Goal: Book appointment/travel/reservation

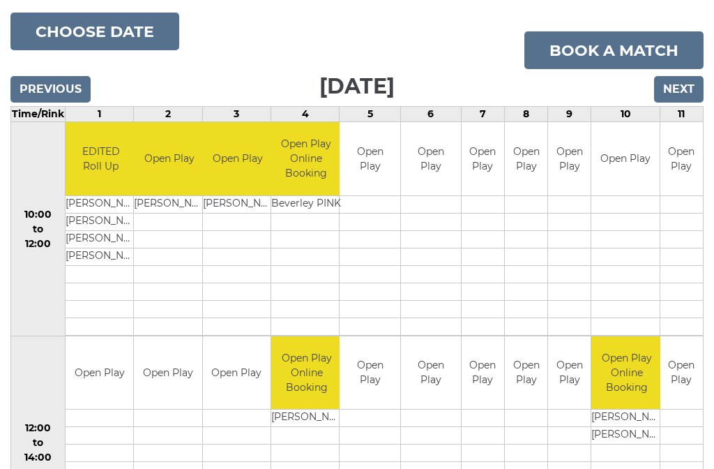
scroll to position [173, 0]
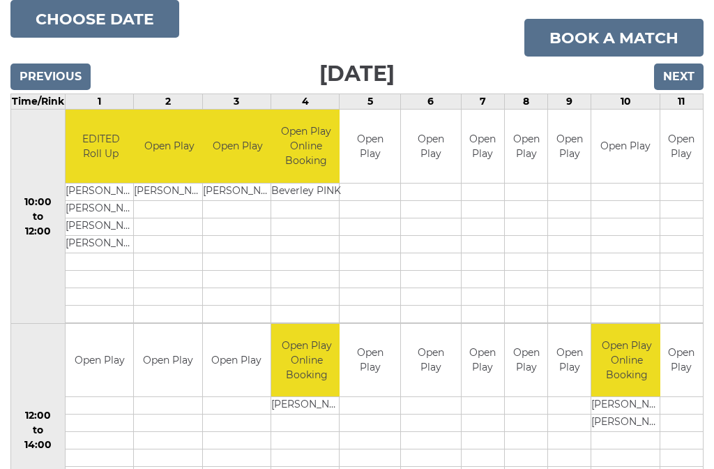
click at [98, 6] on button "Choose date" at bounding box center [94, 19] width 169 height 38
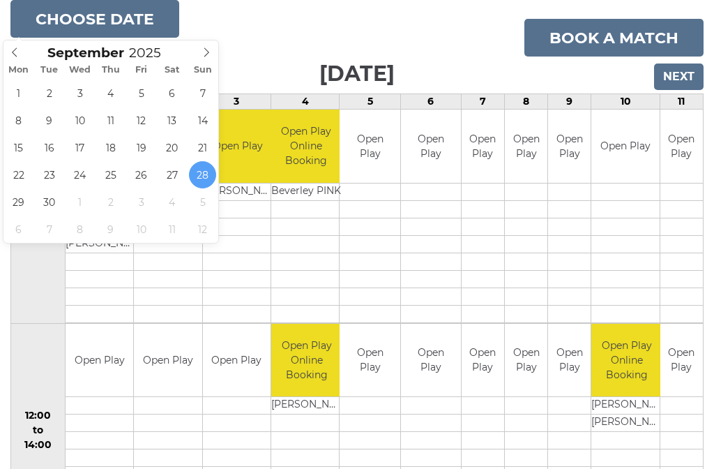
click at [196, 43] on span at bounding box center [206, 50] width 23 height 20
click at [211, 55] on icon at bounding box center [207, 52] width 10 height 10
click at [208, 57] on span at bounding box center [206, 50] width 23 height 20
click at [211, 58] on span at bounding box center [206, 50] width 23 height 20
type input "2026"
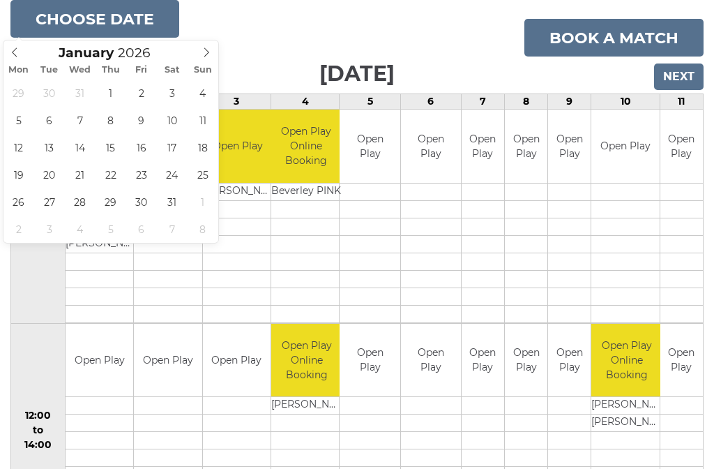
type input "2026-01-30"
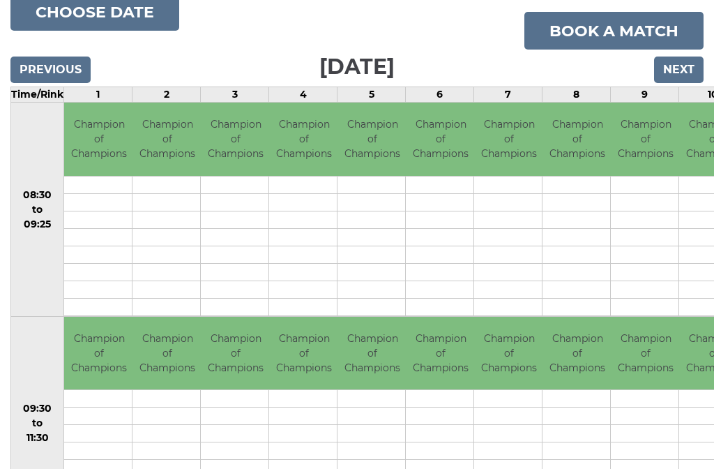
scroll to position [179, 0]
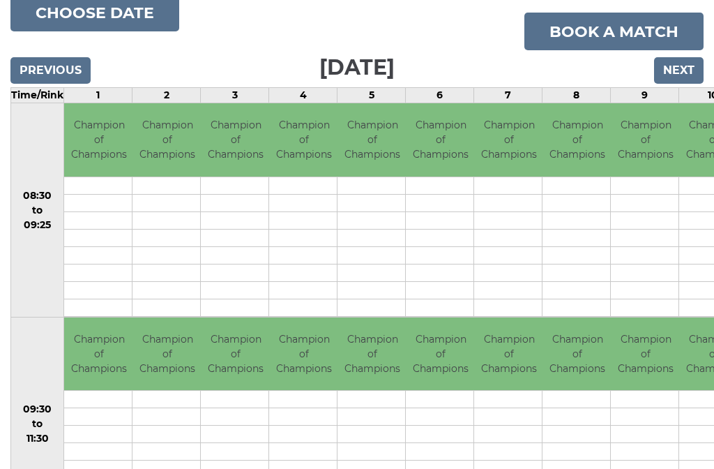
click at [682, 80] on input "Next" at bounding box center [679, 70] width 50 height 27
click at [685, 73] on input "Next" at bounding box center [679, 70] width 50 height 27
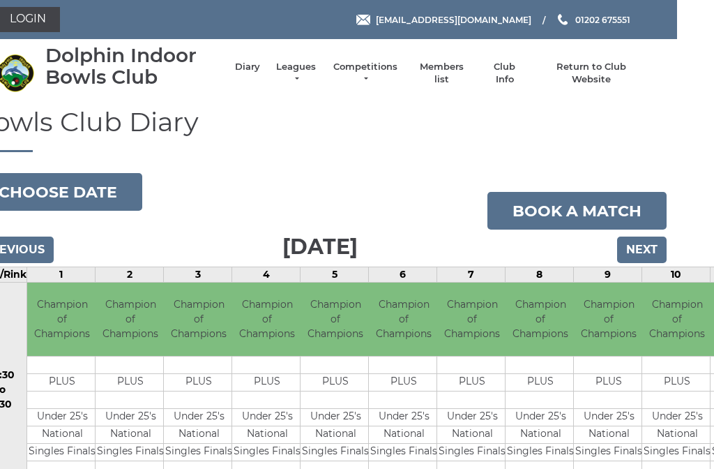
scroll to position [0, 37]
click at [654, 250] on input "Next" at bounding box center [642, 249] width 50 height 27
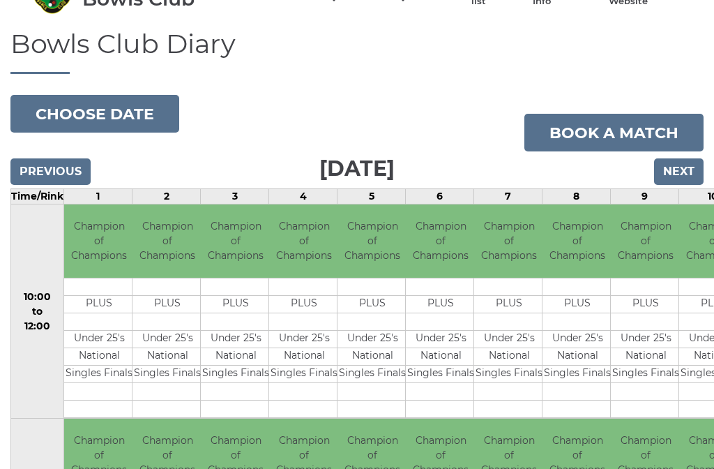
scroll to position [77, 0]
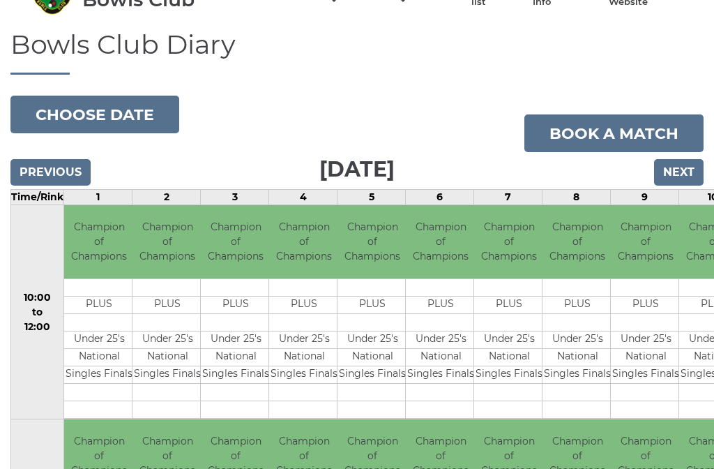
click at [33, 167] on input "Previous" at bounding box center [50, 172] width 80 height 27
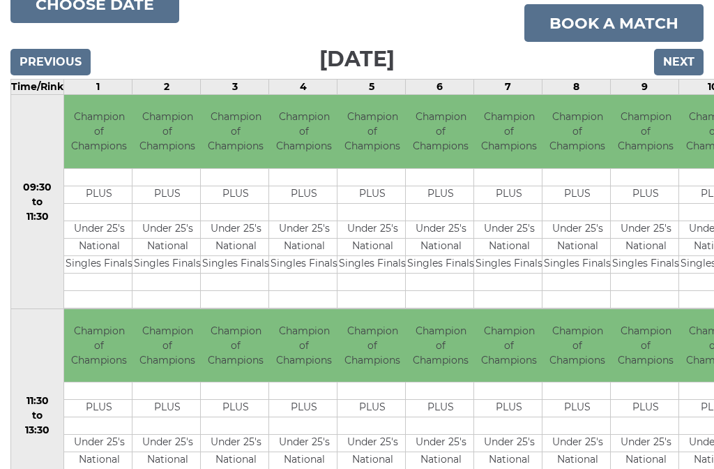
scroll to position [198, -1]
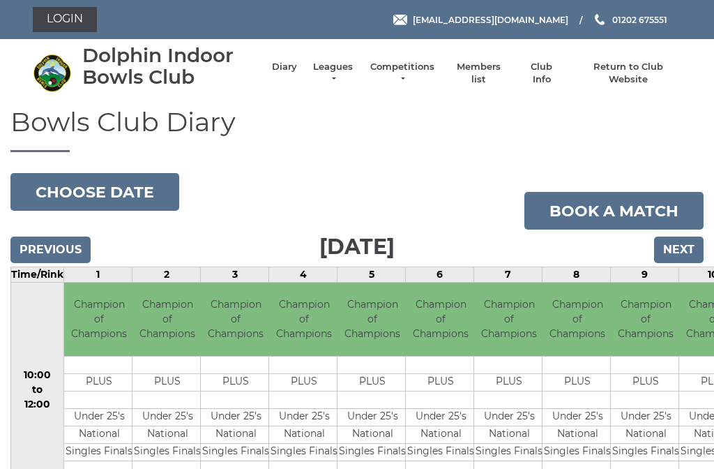
click at [689, 249] on input "Next" at bounding box center [679, 249] width 50 height 27
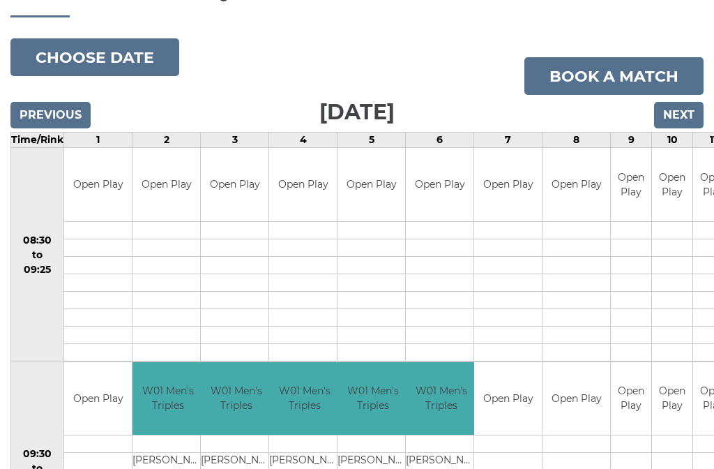
scroll to position [132, 0]
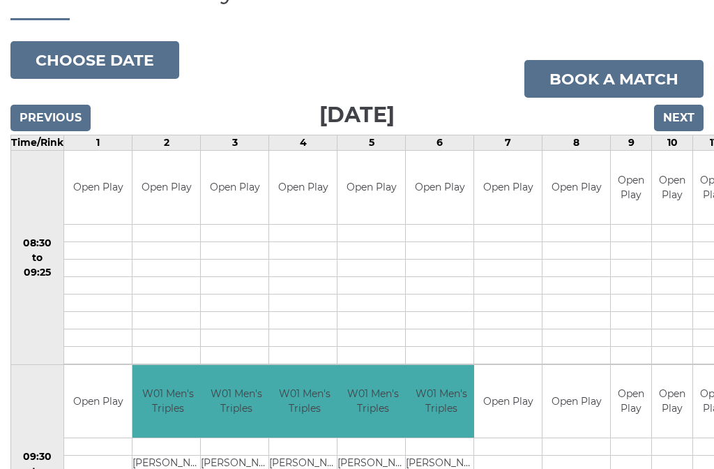
click at [33, 118] on input "Previous" at bounding box center [50, 118] width 80 height 27
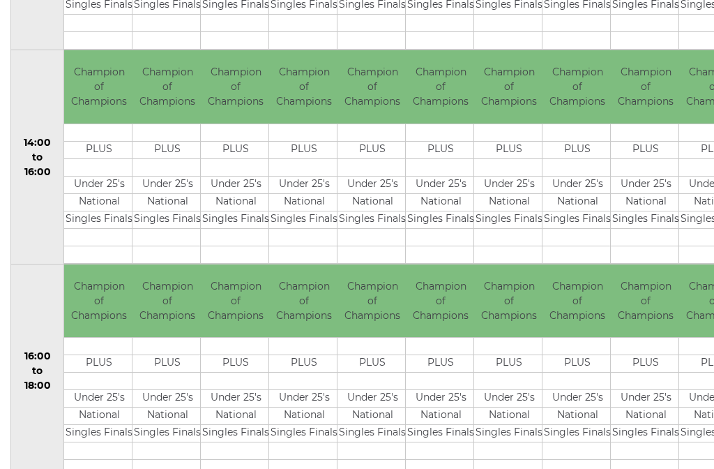
scroll to position [659, 0]
